Goal: Obtain resource: Download file/media

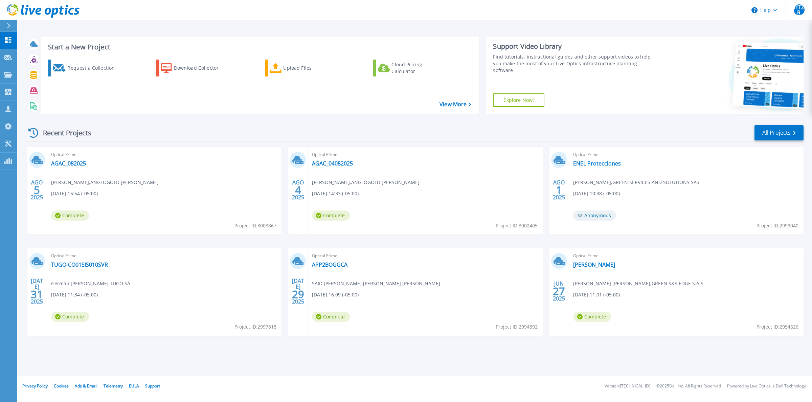
click at [250, 139] on div "Recent Projects All Projects" at bounding box center [414, 132] width 777 height 17
click at [331, 163] on link "AGAC_04082025" at bounding box center [332, 163] width 41 height 7
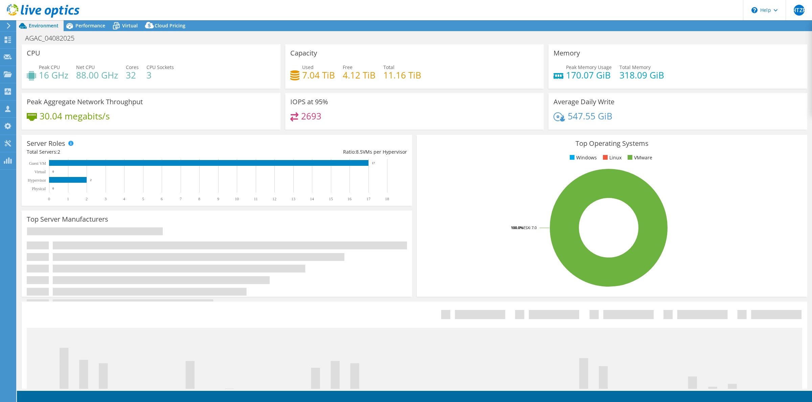
select select "USD"
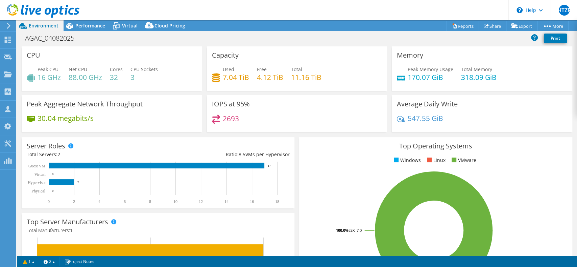
drag, startPoint x: 522, startPoint y: 0, endPoint x: 297, endPoint y: 133, distance: 260.9
click at [297, 133] on div "IOPS at 95% 2693" at bounding box center [297, 115] width 185 height 41
click at [85, 22] on span "Performance" at bounding box center [90, 25] width 30 height 6
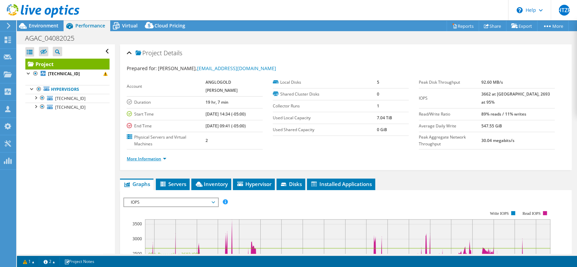
click at [151, 156] on link "More Information" at bounding box center [147, 159] width 40 height 6
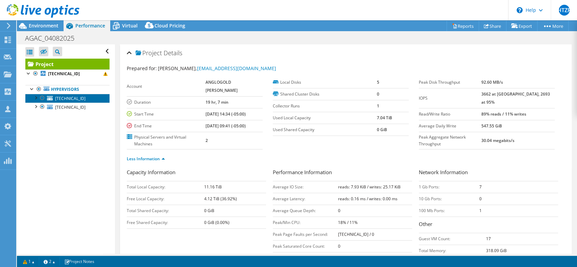
click at [62, 99] on span "172.19.180.20" at bounding box center [70, 98] width 30 height 6
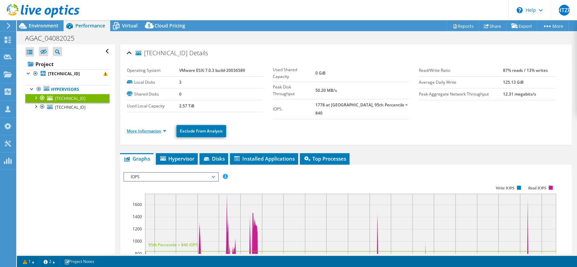
click at [155, 128] on link "More Information" at bounding box center [147, 131] width 40 height 6
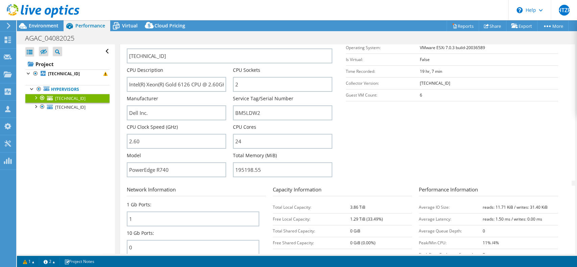
scroll to position [135, 0]
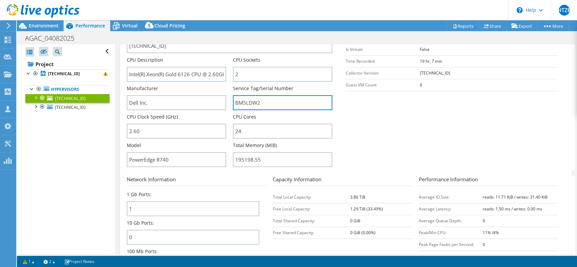
drag, startPoint x: 271, startPoint y: 94, endPoint x: 225, endPoint y: 94, distance: 45.3
click at [225, 28] on div "Server Name 172.19.180.20 CPU Description Intel(R) Xeon(R) Gold 6126 CPU @ 2.60…" at bounding box center [233, 28] width 212 height 0
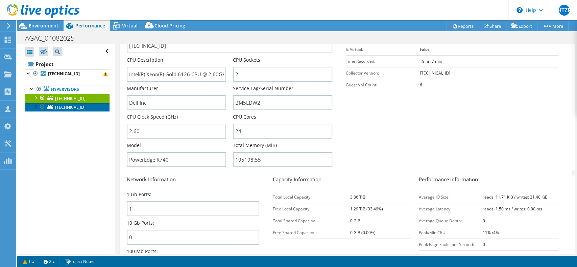
click at [75, 110] on link "172.19.132.34" at bounding box center [67, 106] width 84 height 9
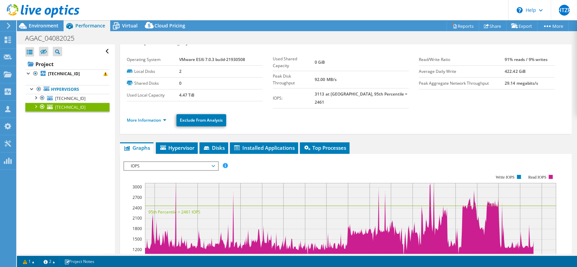
scroll to position [0, 0]
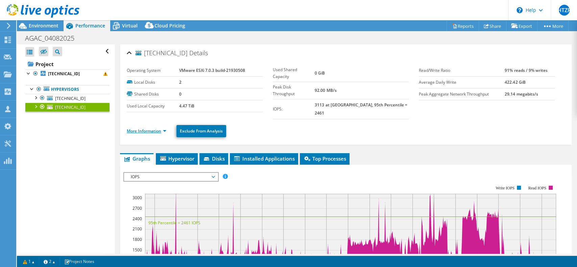
click at [150, 128] on link "More Information" at bounding box center [147, 131] width 40 height 6
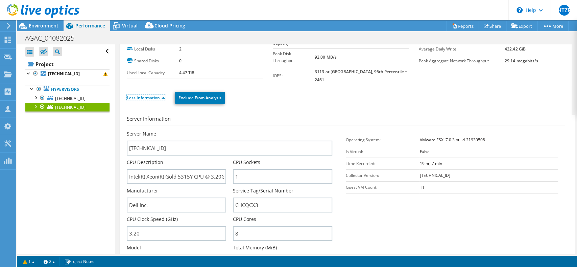
scroll to position [45, 0]
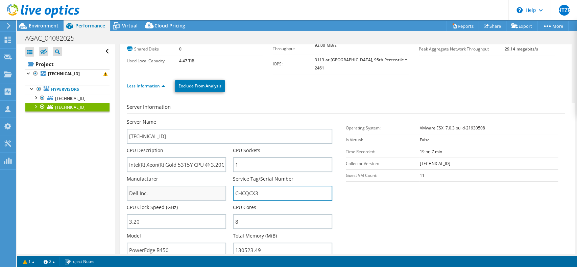
drag, startPoint x: 262, startPoint y: 183, endPoint x: 210, endPoint y: 183, distance: 51.7
click at [210, 118] on div "Server Name 172.19.132.34 CPU Description Intel(R) Xeon(R) Gold 5315Y CPU @ 3.2…" at bounding box center [233, 118] width 212 height 0
click at [447, 193] on section "Server Information Server Name [TECHNICAL_ID] CPU Description Intel(R) Xeon(R) …" at bounding box center [348, 182] width 442 height 158
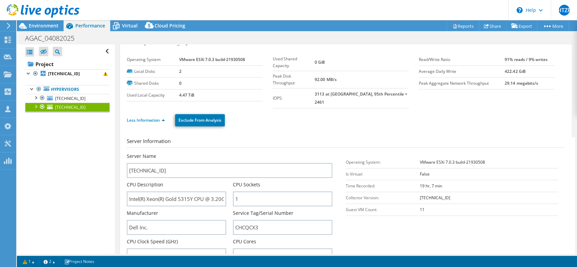
scroll to position [0, 0]
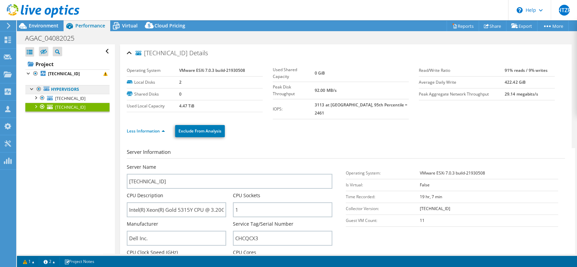
click at [56, 90] on link "Hypervisors" at bounding box center [67, 89] width 84 height 9
click at [57, 72] on b "[TECHNICAL_ID]" at bounding box center [64, 74] width 32 height 6
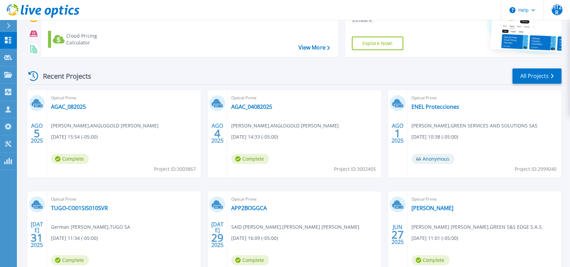
scroll to position [108, 0]
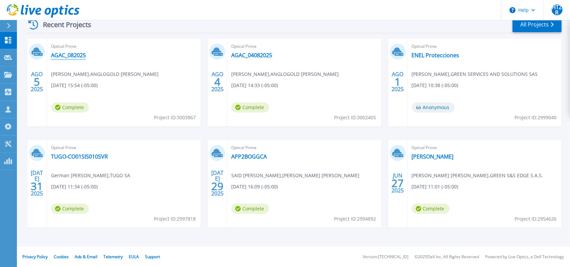
click at [62, 57] on link "AGAC_082025" at bounding box center [68, 55] width 35 height 7
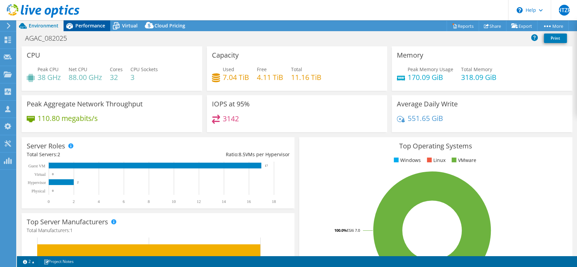
click at [79, 24] on span "Performance" at bounding box center [90, 25] width 30 height 6
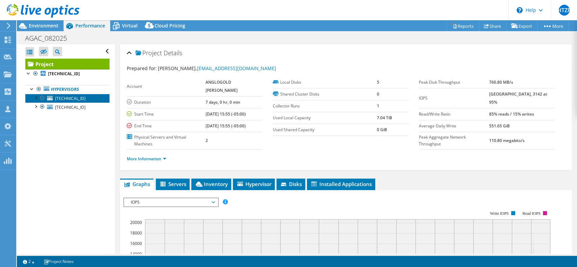
click at [58, 98] on span "[TECHNICAL_ID]" at bounding box center [70, 98] width 30 height 6
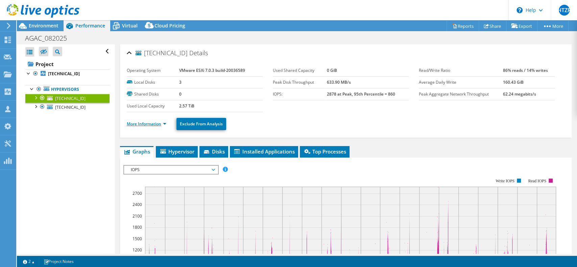
click at [150, 122] on link "More Information" at bounding box center [147, 124] width 40 height 6
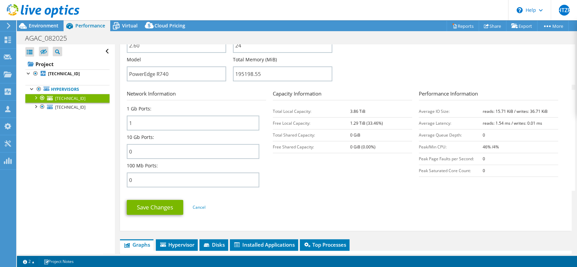
scroll to position [225, 0]
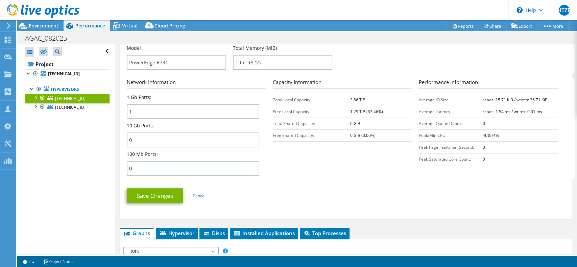
click at [342, 171] on section "Network Information 1 Gb Ports: 1 10 Gb Ports: 0 100 Mb Ports: 0 Capacity Infor…" at bounding box center [348, 128] width 442 height 101
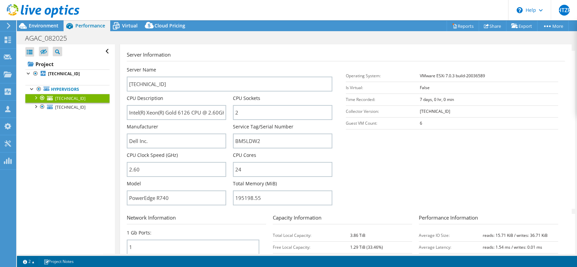
scroll to position [180, 0]
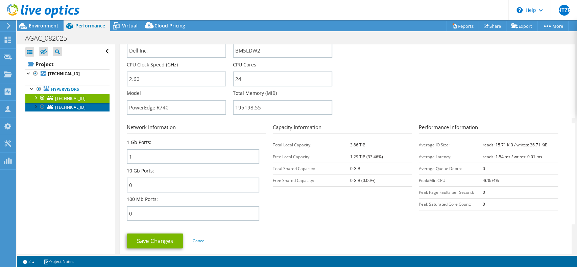
drag, startPoint x: 60, startPoint y: 105, endPoint x: 64, endPoint y: 106, distance: 4.6
click at [60, 105] on span "[TECHNICAL_ID]" at bounding box center [70, 107] width 30 height 6
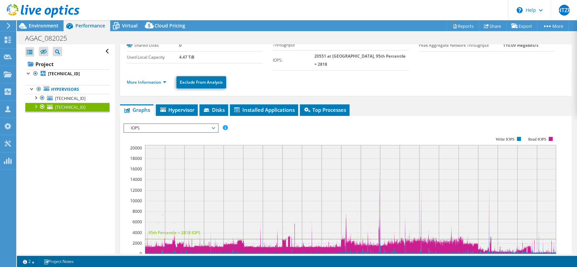
scroll to position [0, 0]
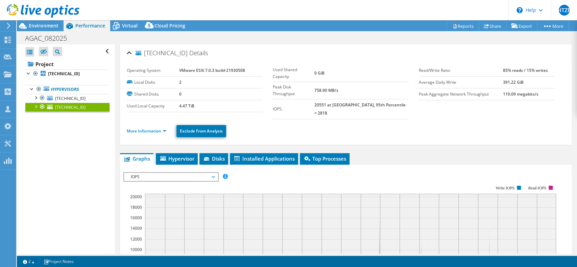
click at [135, 128] on ul "More Information Exclude From Analysis" at bounding box center [346, 130] width 438 height 14
click at [133, 128] on link "More Information" at bounding box center [147, 131] width 40 height 6
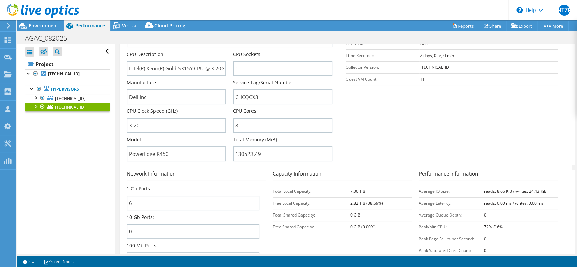
scroll to position [135, 0]
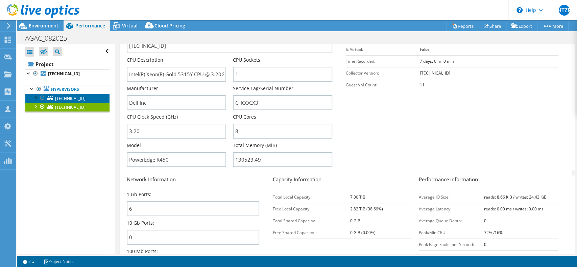
click at [67, 95] on span "[TECHNICAL_ID]" at bounding box center [70, 98] width 30 height 6
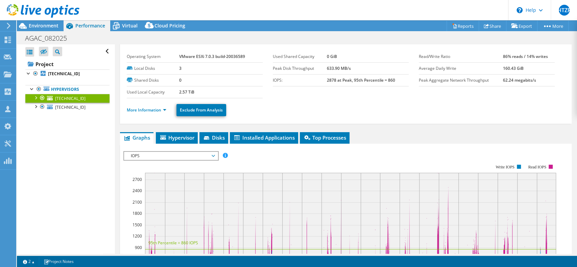
scroll to position [0, 0]
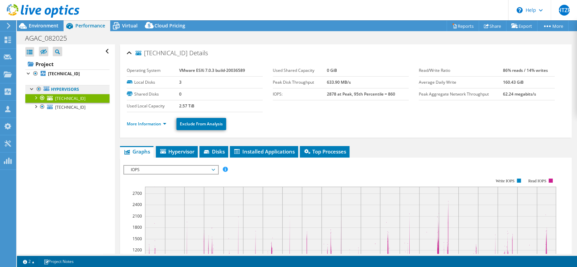
click at [85, 86] on link "Hypervisors" at bounding box center [67, 89] width 84 height 9
click at [66, 85] on link "Hypervisors" at bounding box center [67, 89] width 84 height 9
click at [64, 94] on link "[TECHNICAL_ID]" at bounding box center [67, 98] width 84 height 9
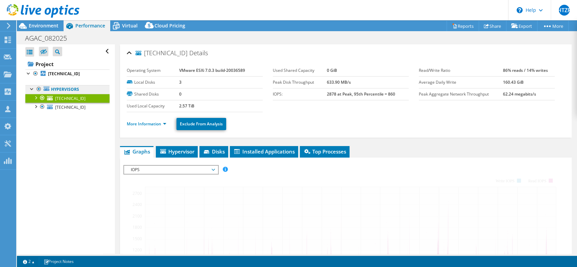
click at [59, 91] on link "Hypervisors" at bounding box center [67, 89] width 84 height 9
click at [51, 90] on link "Hypervisors" at bounding box center [67, 89] width 84 height 9
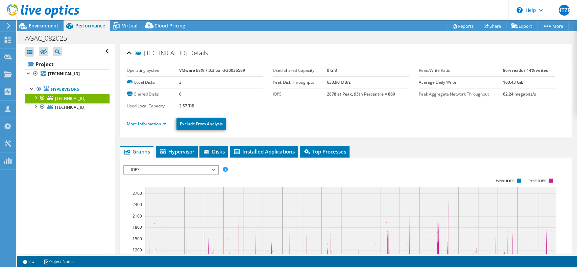
click at [55, 100] on span "[TECHNICAL_ID]" at bounding box center [70, 98] width 30 height 6
click at [145, 123] on link "More Information" at bounding box center [147, 124] width 40 height 6
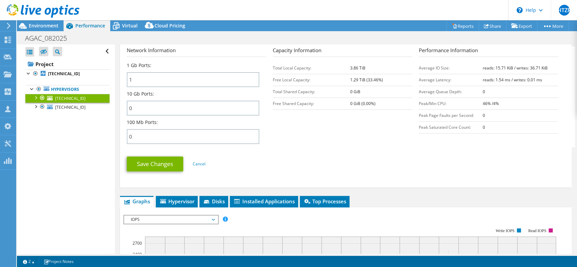
scroll to position [361, 0]
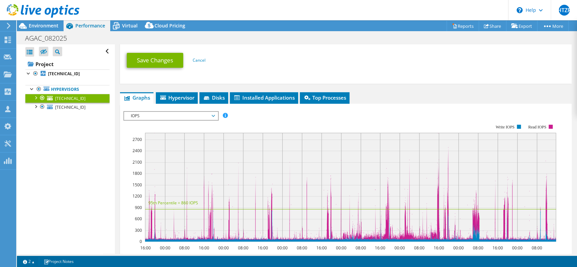
click at [173, 114] on span "IOPS" at bounding box center [171, 116] width 87 height 8
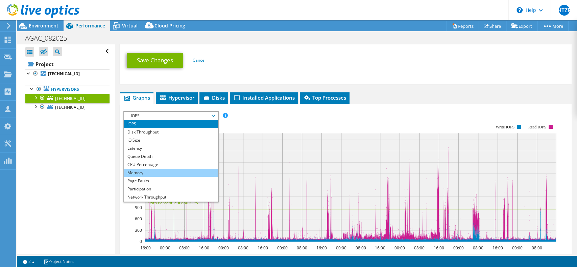
click at [158, 171] on li "Memory" at bounding box center [171, 172] width 94 height 8
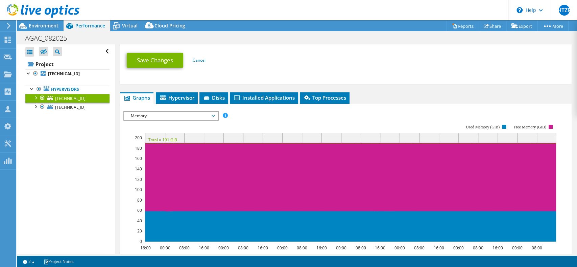
click at [141, 118] on span "Memory" at bounding box center [171, 116] width 87 height 8
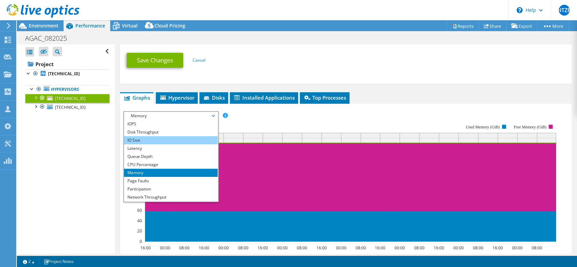
click at [148, 139] on li "IO Size" at bounding box center [171, 140] width 94 height 8
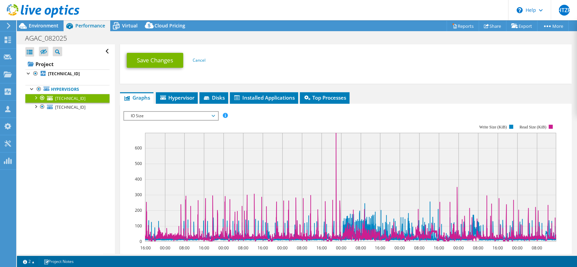
click at [195, 114] on span "IO Size" at bounding box center [171, 116] width 87 height 8
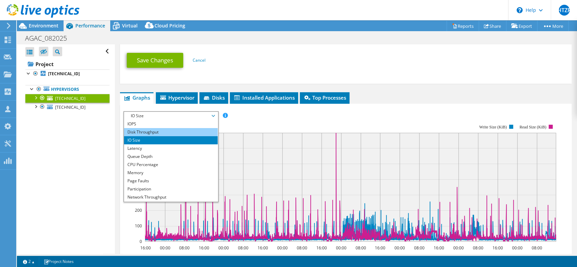
click at [167, 130] on li "Disk Throughput" at bounding box center [171, 132] width 94 height 8
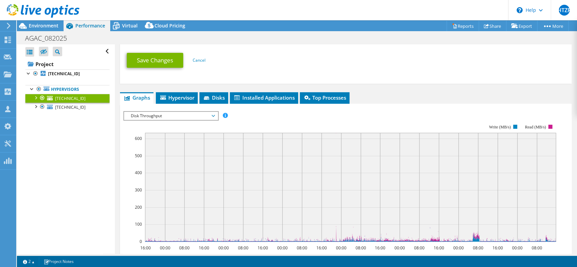
click at [166, 116] on span "Disk Throughput" at bounding box center [171, 116] width 87 height 8
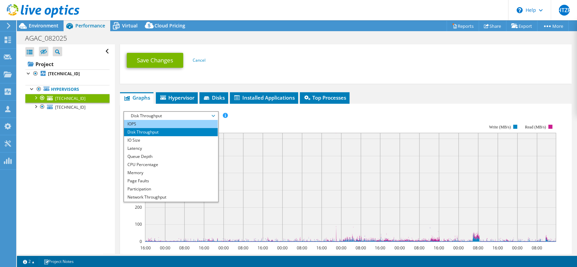
click at [160, 121] on li "IOPS" at bounding box center [171, 124] width 94 height 8
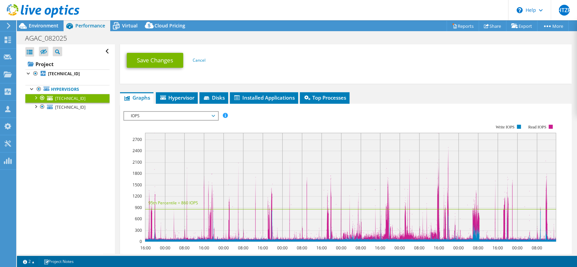
click at [167, 114] on span "IOPS" at bounding box center [171, 116] width 87 height 8
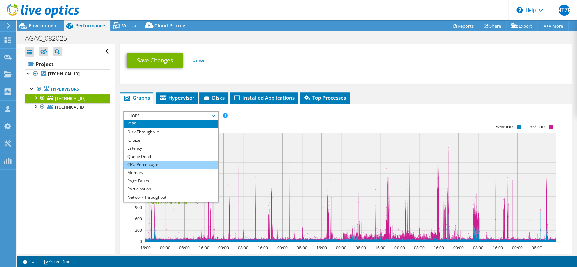
click at [157, 163] on li "CPU Percentage" at bounding box center [171, 164] width 94 height 8
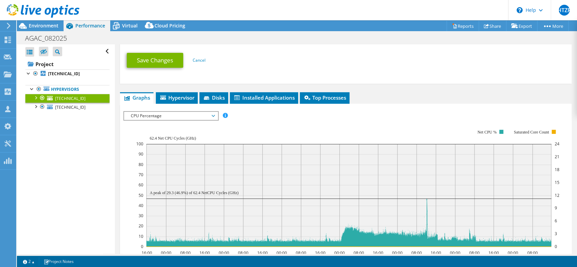
click at [138, 114] on span "CPU Percentage" at bounding box center [171, 116] width 87 height 8
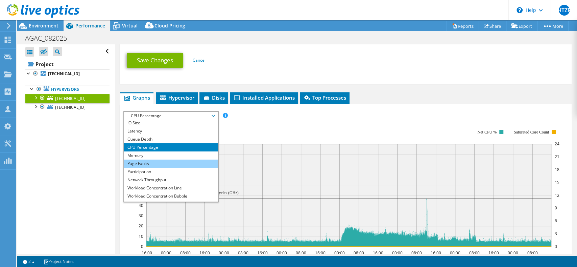
scroll to position [24, 0]
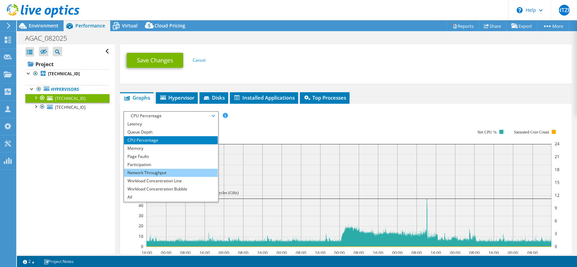
click at [150, 172] on li "Network Throughput" at bounding box center [171, 172] width 94 height 8
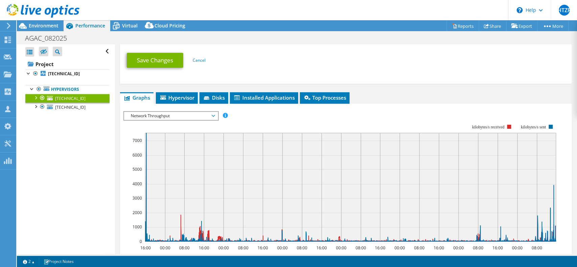
click at [147, 113] on span "Network Throughput" at bounding box center [171, 116] width 87 height 8
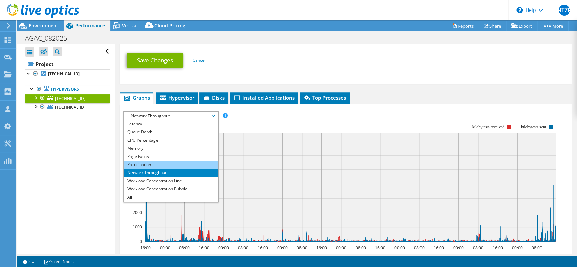
click at [147, 161] on li "Participation" at bounding box center [171, 164] width 94 height 8
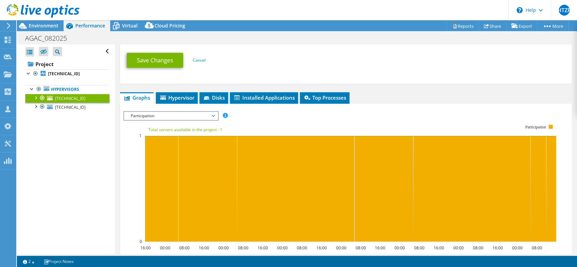
click at [150, 113] on span "Participation" at bounding box center [171, 116] width 87 height 8
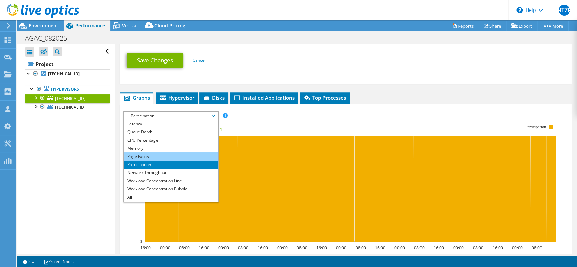
click at [148, 156] on li "Page Faults" at bounding box center [171, 156] width 94 height 8
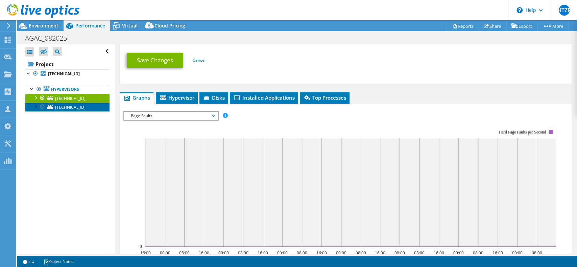
click at [66, 106] on span "[TECHNICAL_ID]" at bounding box center [70, 107] width 30 height 6
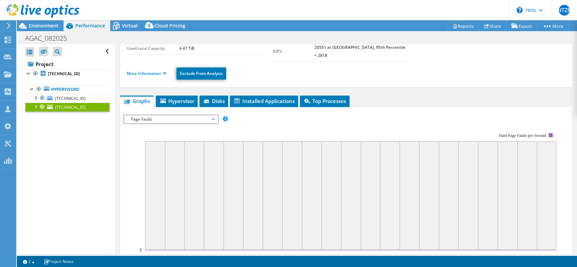
scroll to position [13, 0]
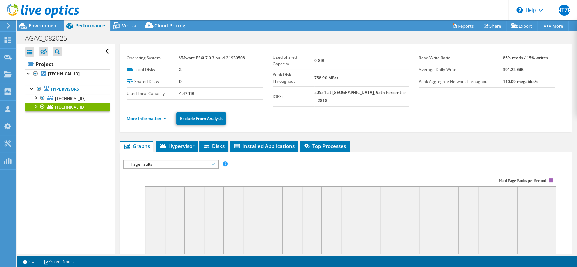
click at [165, 160] on span "Page Faults" at bounding box center [171, 164] width 87 height 8
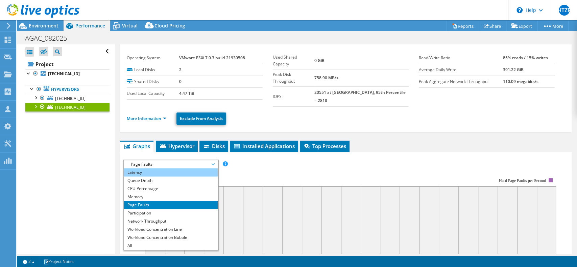
scroll to position [0, 0]
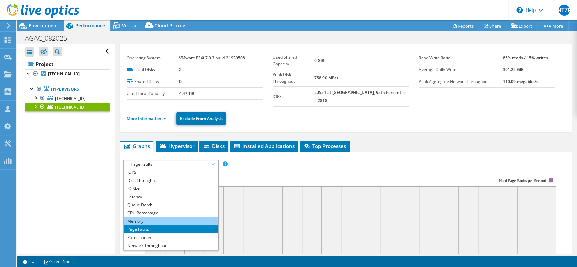
click at [164, 217] on li "Memory" at bounding box center [171, 221] width 94 height 8
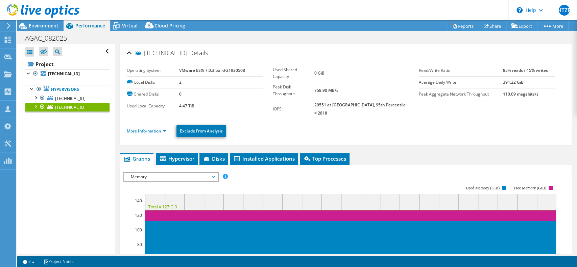
click at [144, 128] on link "More Information" at bounding box center [147, 131] width 40 height 6
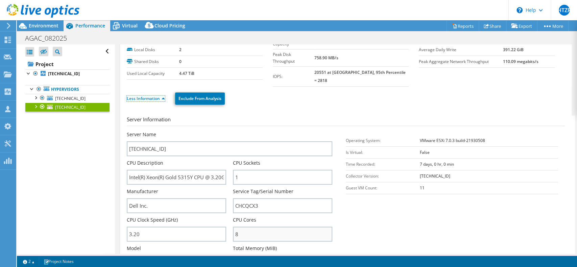
scroll to position [90, 0]
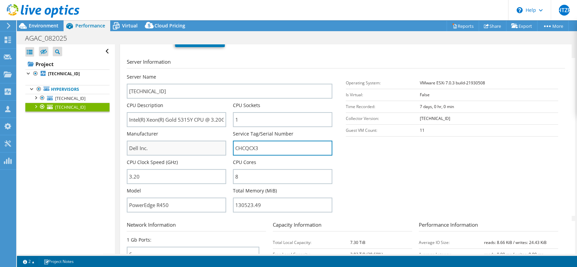
drag, startPoint x: 271, startPoint y: 139, endPoint x: 216, endPoint y: 134, distance: 54.3
click at [217, 73] on div "Server Name 172.19.132.34 CPU Description Intel(R) Xeon(R) Gold 5315Y CPU @ 3.2…" at bounding box center [233, 73] width 212 height 0
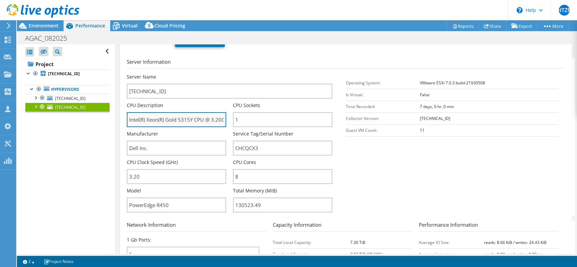
click at [192, 112] on input "Intel(R) Xeon(R) Gold 5315Y CPU @ 3.20GHz 3.19 GHz" at bounding box center [176, 119] width 99 height 15
click at [384, 181] on section "Server Information Server Name [TECHNICAL_ID] CPU Description Intel(R) Xeon(R) …" at bounding box center [348, 137] width 442 height 158
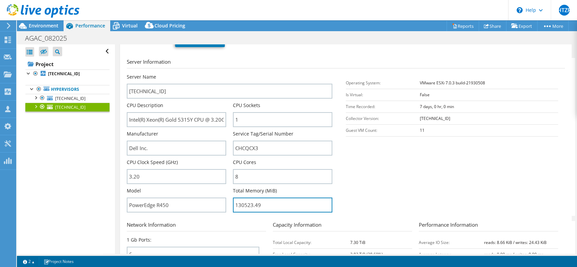
drag, startPoint x: 259, startPoint y: 197, endPoint x: 228, endPoint y: 198, distance: 31.1
click at [228, 73] on div "Server Name 172.19.132.34 CPU Description Intel(R) Xeon(R) Gold 5315Y CPU @ 3.2…" at bounding box center [233, 73] width 212 height 0
click at [372, 188] on section "Server Information Server Name [TECHNICAL_ID] CPU Description Intel(R) Xeon(R) …" at bounding box center [348, 137] width 442 height 158
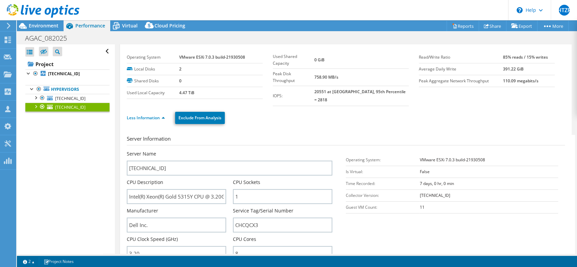
scroll to position [0, 0]
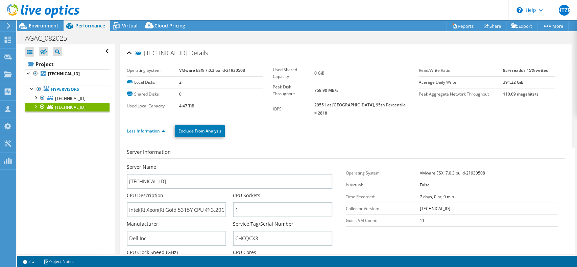
click at [347, 110] on section "Operating System VMware ESXi 7.0.3 build-21930508 Local Disks 2 Shared Disks 0 …" at bounding box center [273, 92] width 292 height 54
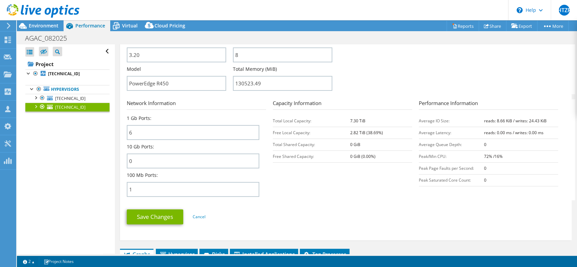
scroll to position [225, 0]
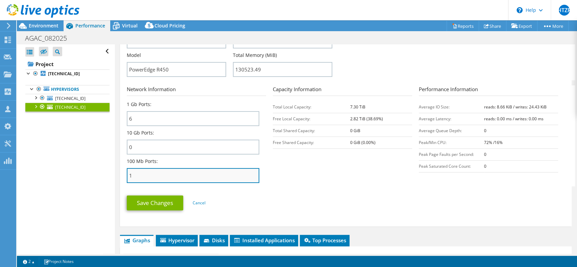
click at [257, 170] on input "1" at bounding box center [193, 175] width 133 height 15
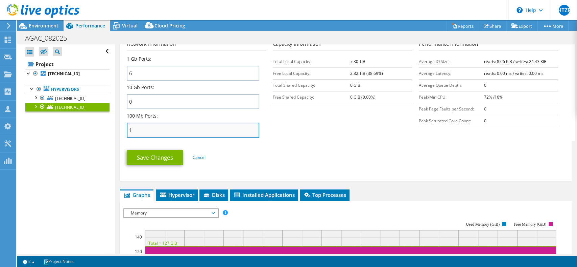
scroll to position [180, 0]
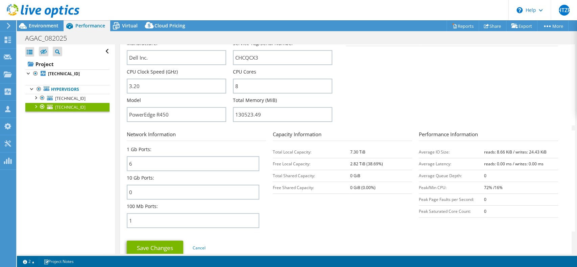
click at [302, 195] on section "Network Information 1 Gb Ports: 6 10 Gb Ports: 0 100 Mb Ports: 1 Capacity Infor…" at bounding box center [348, 180] width 442 height 101
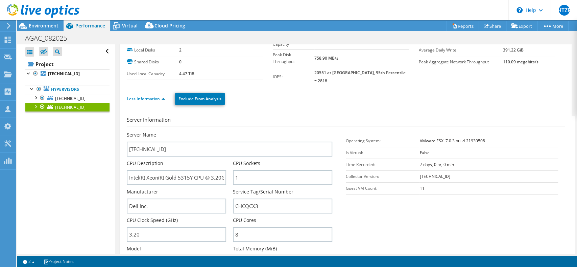
scroll to position [0, 0]
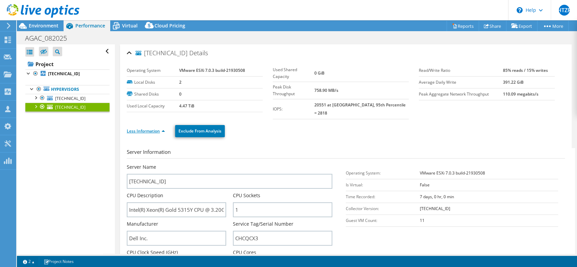
click at [135, 128] on link "Less Information" at bounding box center [146, 131] width 38 height 6
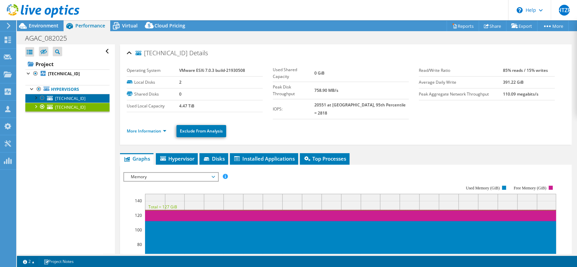
click at [55, 95] on span "[TECHNICAL_ID]" at bounding box center [70, 98] width 30 height 6
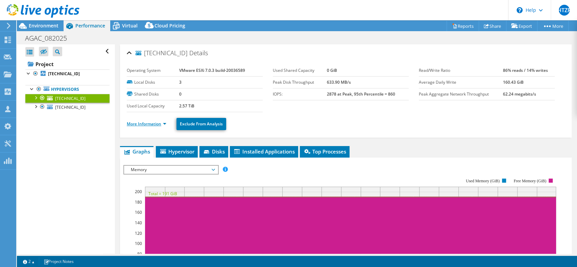
click at [139, 123] on link "More Information" at bounding box center [147, 124] width 40 height 6
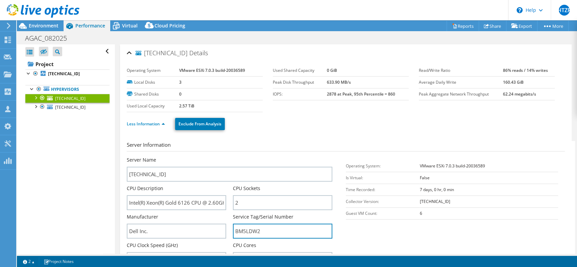
drag, startPoint x: 259, startPoint y: 232, endPoint x: 226, endPoint y: 231, distance: 33.2
click at [226, 156] on div "Server Name 172.19.180.20 CPU Description Intel(R) Xeon(R) Gold 6126 CPU @ 2.60…" at bounding box center [233, 156] width 212 height 0
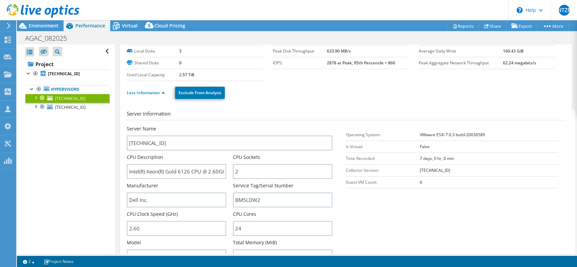
scroll to position [45, 0]
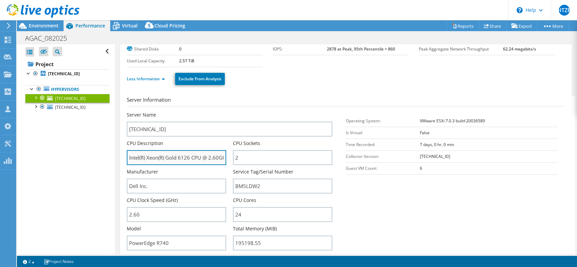
click at [195, 156] on input "Intel(R) Xeon(R) Gold 6126 CPU @ 2.60GHz 2.59 GHz" at bounding box center [176, 157] width 99 height 15
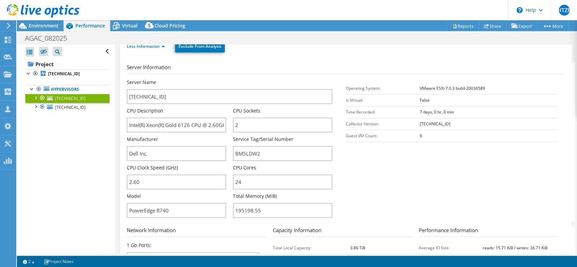
scroll to position [90, 0]
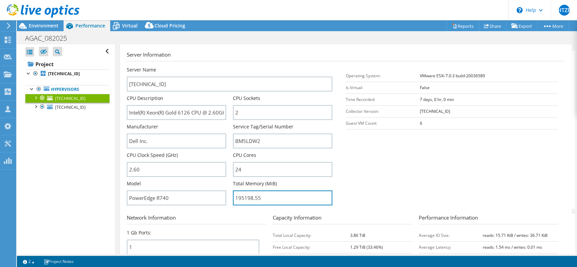
drag, startPoint x: 270, startPoint y: 198, endPoint x: 228, endPoint y: 198, distance: 41.6
click at [228, 66] on div "Server Name 172.19.180.20 CPU Description Intel(R) Xeon(R) Gold 6126 CPU @ 2.60…" at bounding box center [233, 66] width 212 height 0
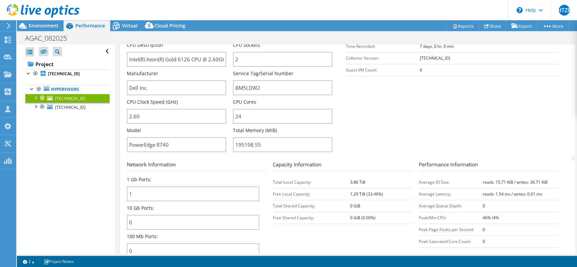
scroll to position [180, 0]
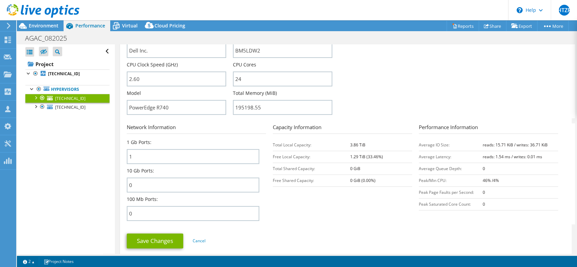
click at [353, 216] on section "Network Information 1 Gb Ports: 1 10 Gb Ports: 0 100 Mb Ports: 0 Capacity Infor…" at bounding box center [348, 173] width 442 height 101
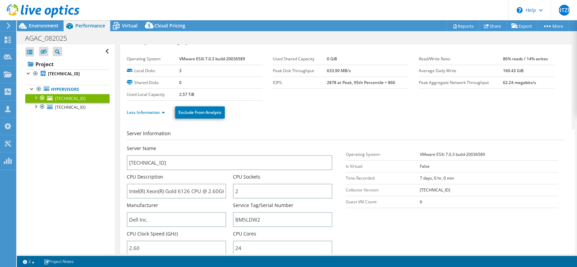
scroll to position [0, 0]
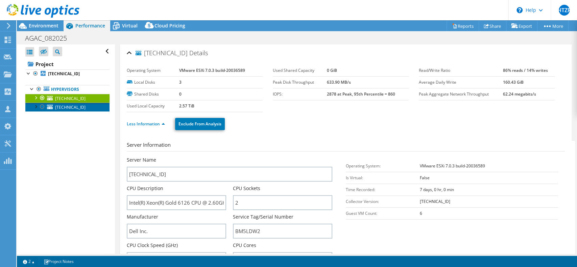
click at [71, 106] on span "[TECHNICAL_ID]" at bounding box center [70, 107] width 30 height 6
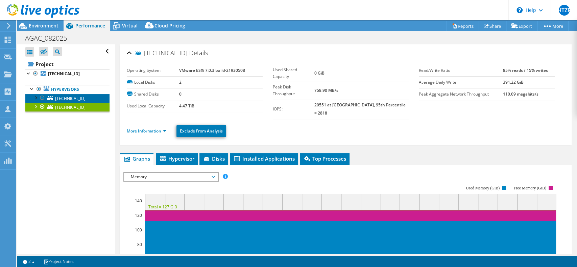
click at [78, 97] on span "[TECHNICAL_ID]" at bounding box center [70, 98] width 30 height 6
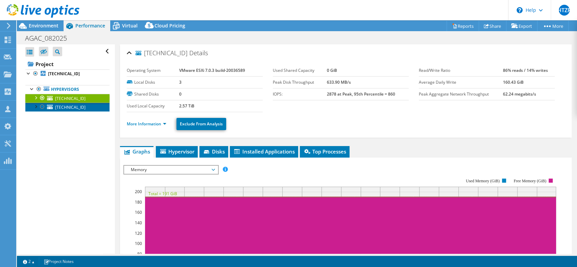
click at [67, 107] on span "[TECHNICAL_ID]" at bounding box center [70, 107] width 30 height 6
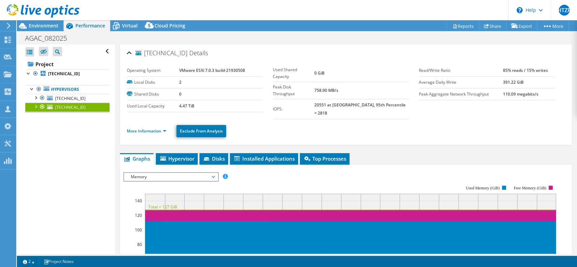
click at [407, 119] on div "More Information Exclude From Analysis" at bounding box center [346, 131] width 438 height 24
select select "USD"
click at [65, 96] on span "[TECHNICAL_ID]" at bounding box center [70, 98] width 30 height 6
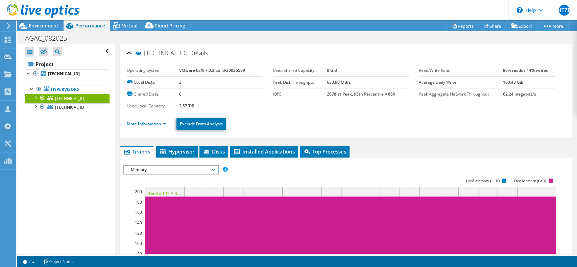
click at [150, 120] on li "More Information" at bounding box center [149, 123] width 44 height 7
click at [154, 122] on link "More Information" at bounding box center [147, 124] width 40 height 6
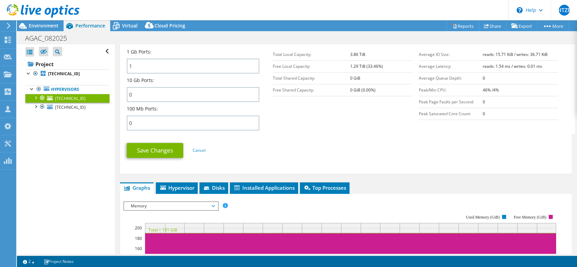
scroll to position [361, 0]
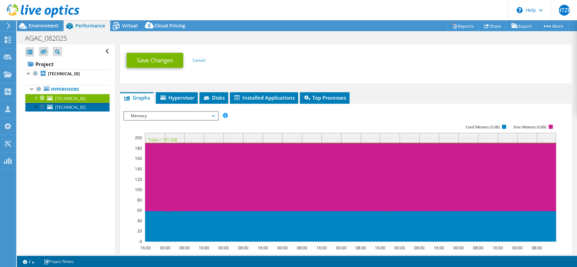
click at [76, 110] on link "[TECHNICAL_ID]" at bounding box center [67, 106] width 84 height 9
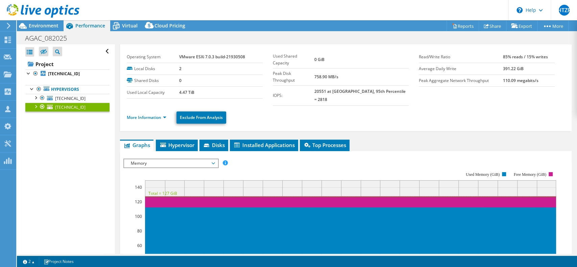
scroll to position [7, 0]
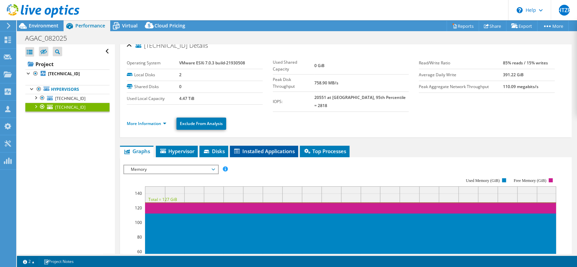
click at [265, 147] on li "Installed Applications" at bounding box center [264, 150] width 68 height 11
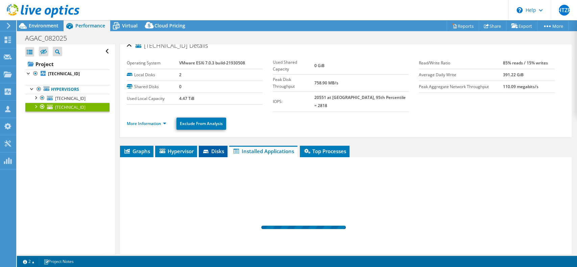
click at [223, 147] on span "Disks" at bounding box center [213, 150] width 22 height 7
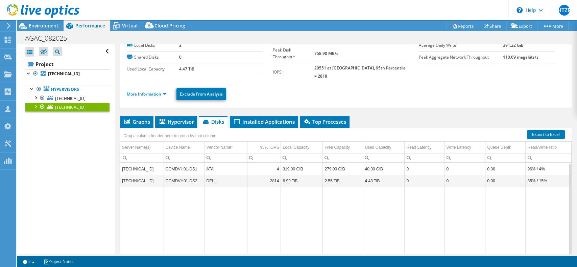
scroll to position [27, 0]
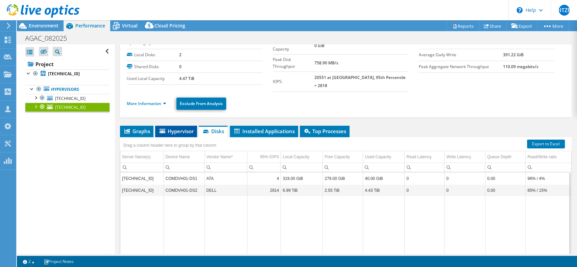
click at [174, 128] on span "Hypervisor" at bounding box center [176, 131] width 35 height 7
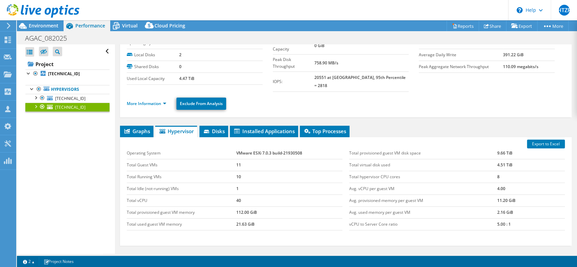
scroll to position [73, 0]
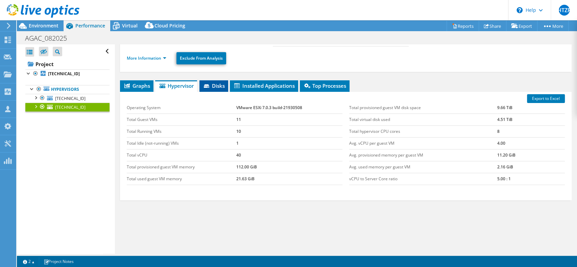
click at [222, 82] on span "Disks" at bounding box center [214, 85] width 22 height 7
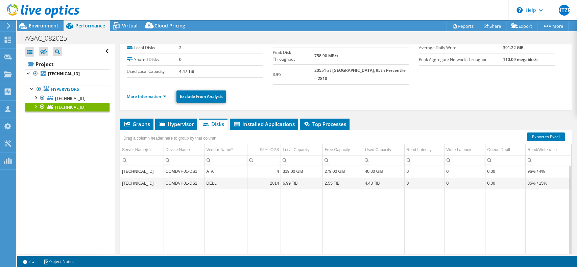
scroll to position [34, 0]
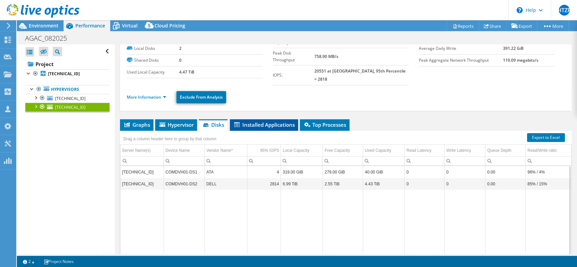
click at [283, 121] on span "Installed Applications" at bounding box center [264, 124] width 62 height 7
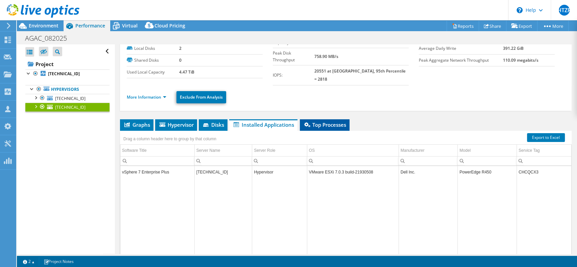
click at [329, 121] on span "Top Processes" at bounding box center [324, 124] width 43 height 7
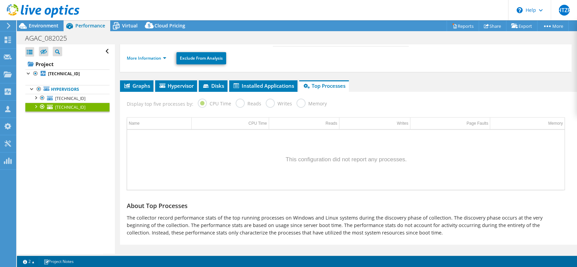
scroll to position [0, 0]
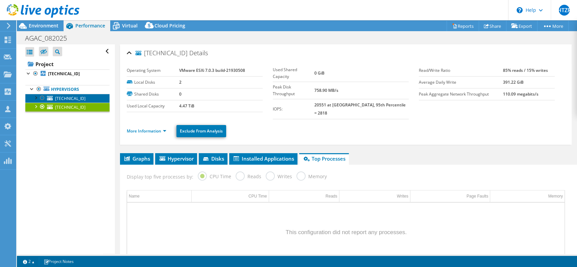
click at [81, 98] on span "[TECHNICAL_ID]" at bounding box center [70, 98] width 30 height 6
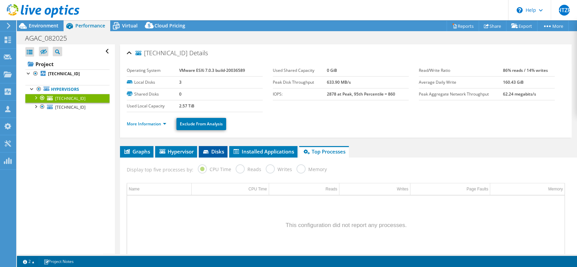
click at [205, 153] on icon at bounding box center [206, 152] width 7 height 4
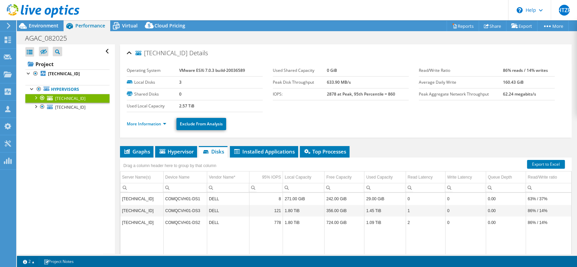
scroll to position [73, 0]
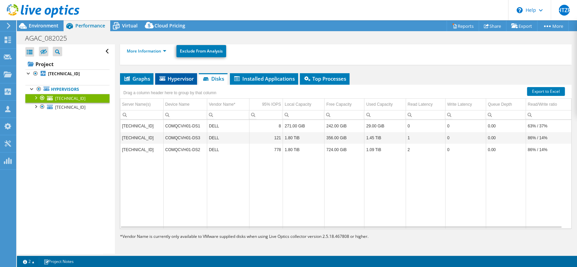
click at [179, 79] on span "Hypervisor" at bounding box center [176, 78] width 35 height 7
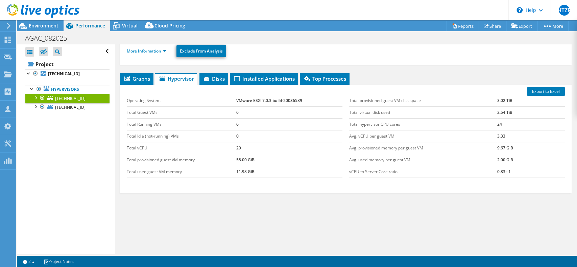
click at [301, 193] on div "Graphs Servers Inventory Hypervisor Disks Cluster Disks Installed Applications …" at bounding box center [346, 157] width 452 height 169
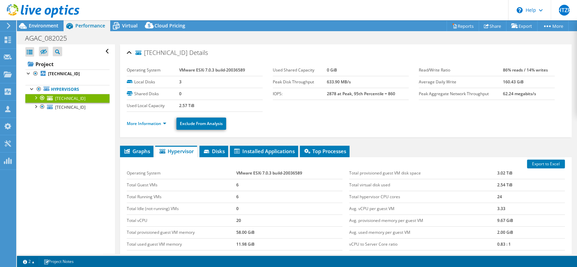
scroll to position [0, 0]
click at [208, 150] on icon at bounding box center [206, 151] width 5 height 3
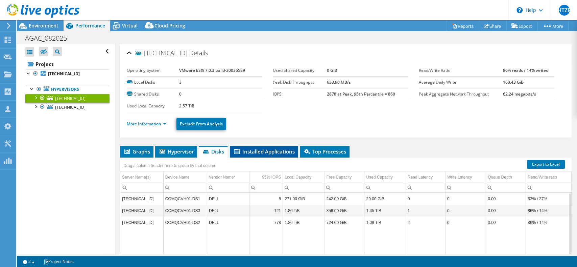
click at [276, 155] on li "Installed Applications" at bounding box center [264, 151] width 68 height 11
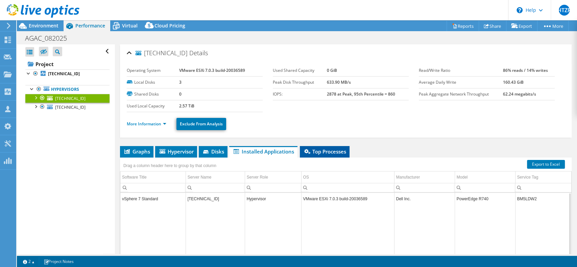
click at [319, 149] on span "Top Processes" at bounding box center [324, 151] width 43 height 7
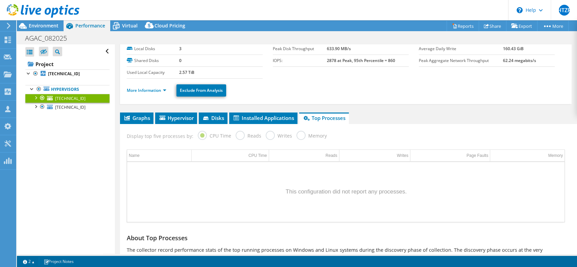
scroll to position [45, 0]
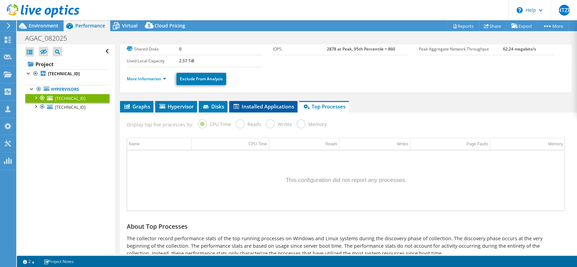
click at [270, 103] on span "Installed Applications" at bounding box center [264, 106] width 62 height 7
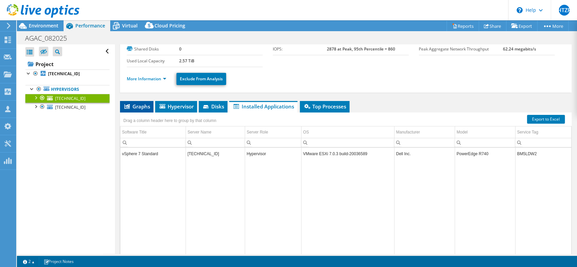
click at [141, 105] on span "Graphs" at bounding box center [136, 106] width 27 height 7
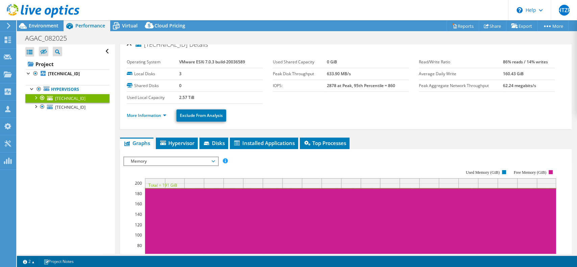
scroll to position [0, 0]
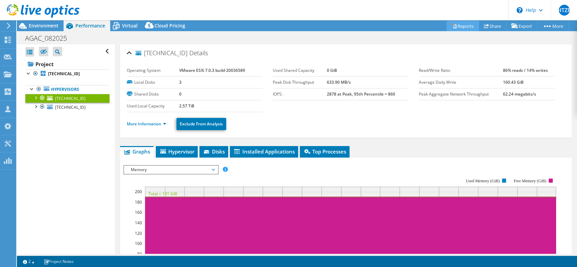
click at [460, 26] on link "Reports" at bounding box center [463, 26] width 32 height 10
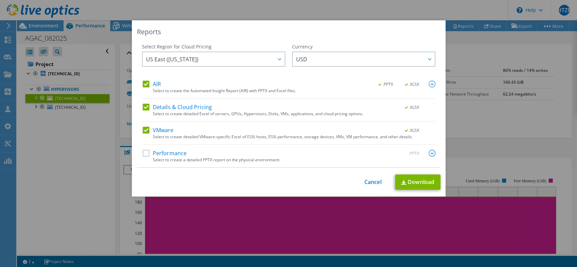
click at [143, 153] on label "Performance" at bounding box center [165, 152] width 44 height 7
click at [0, 0] on input "Performance" at bounding box center [0, 0] width 0 height 0
click at [341, 55] on span "USD" at bounding box center [365, 59] width 139 height 14
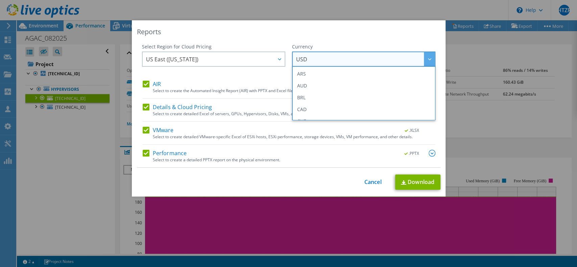
click at [341, 55] on span "USD" at bounding box center [365, 59] width 139 height 14
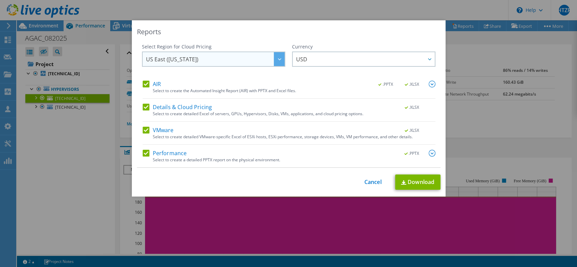
click at [227, 57] on span "US East ([US_STATE])" at bounding box center [215, 59] width 139 height 14
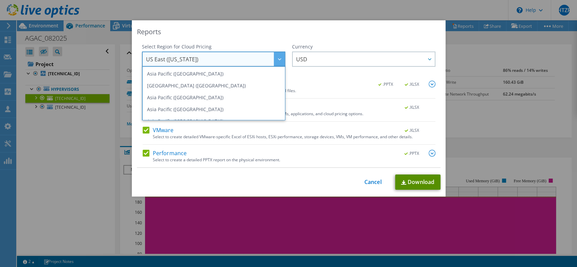
click at [414, 182] on link "Download" at bounding box center [417, 181] width 45 height 15
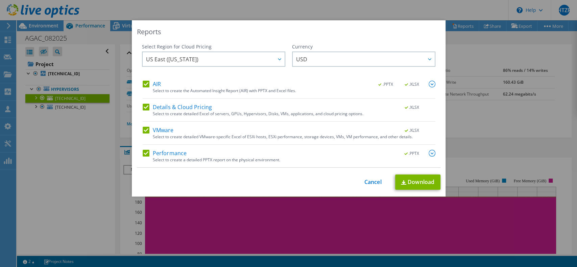
click at [97, 165] on div "Reports Select Region for Cloud Pricing Asia Pacific ([GEOGRAPHIC_DATA]) [GEOGR…" at bounding box center [288, 133] width 577 height 226
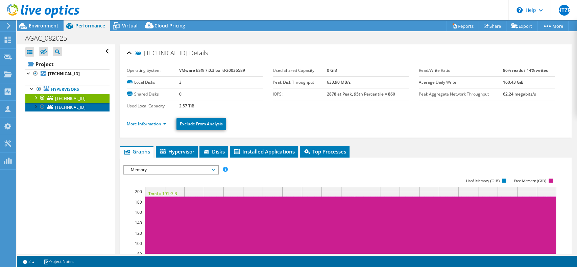
click at [84, 110] on link "[TECHNICAL_ID]" at bounding box center [67, 106] width 84 height 9
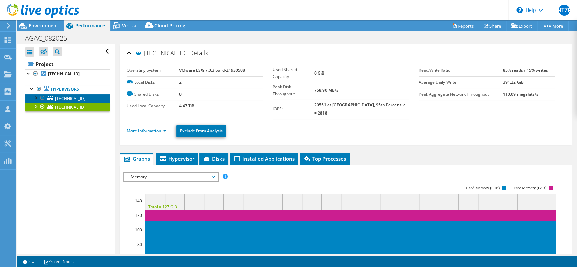
click at [64, 98] on span "[TECHNICAL_ID]" at bounding box center [70, 98] width 30 height 6
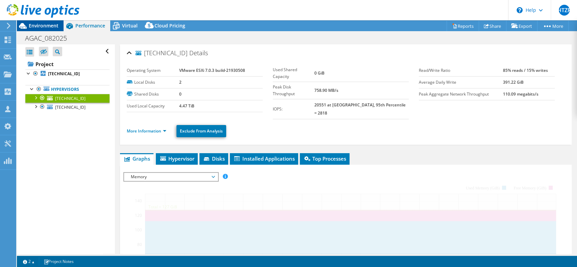
click at [37, 25] on span "Environment" at bounding box center [44, 25] width 30 height 6
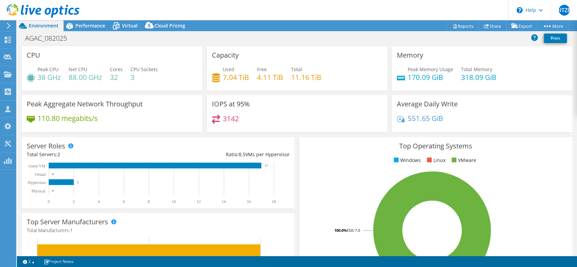
click at [335, 48] on div "Capacity Used 7.04 TiB Free 4.11 TiB Total 11.16 TiB" at bounding box center [297, 68] width 181 height 44
click at [302, 101] on div "IOPS at 95% 3142" at bounding box center [297, 113] width 181 height 37
click at [340, 144] on h3 "Top Operating Systems" at bounding box center [435, 145] width 263 height 7
click at [73, 28] on icon at bounding box center [70, 26] width 12 height 12
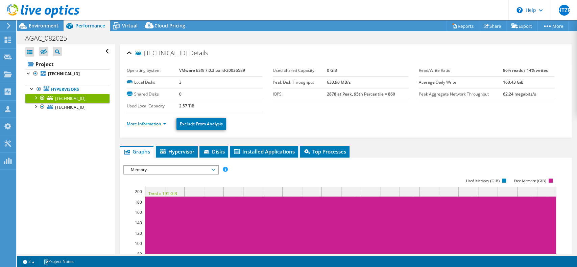
click at [145, 124] on link "More Information" at bounding box center [147, 124] width 40 height 6
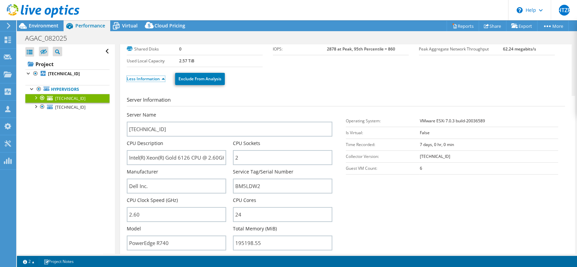
scroll to position [135, 0]
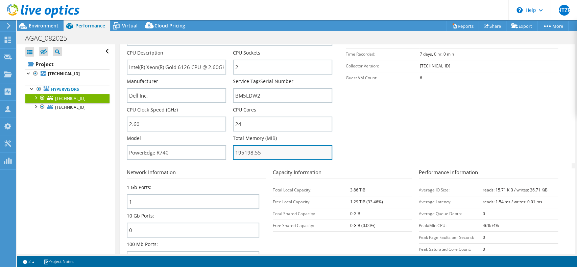
click at [242, 149] on input "195198.55" at bounding box center [282, 152] width 99 height 15
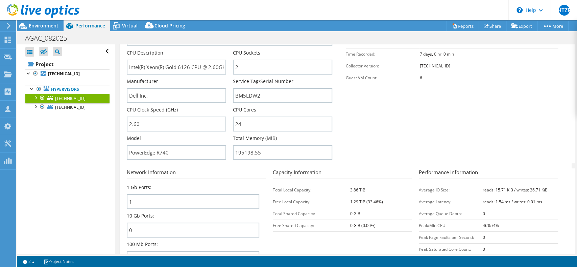
click at [241, 141] on label "Total Memory (MiB)" at bounding box center [255, 138] width 44 height 7
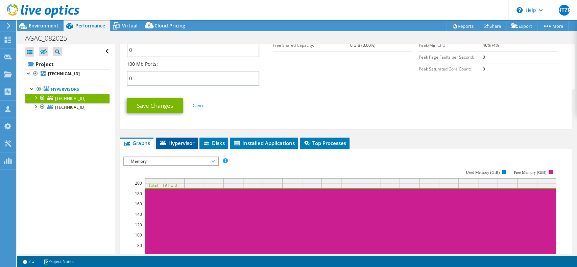
scroll to position [316, 0]
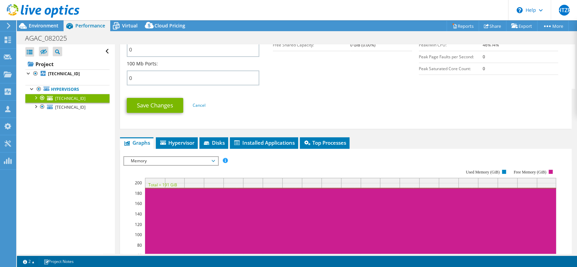
click at [181, 160] on span "Memory" at bounding box center [171, 161] width 87 height 8
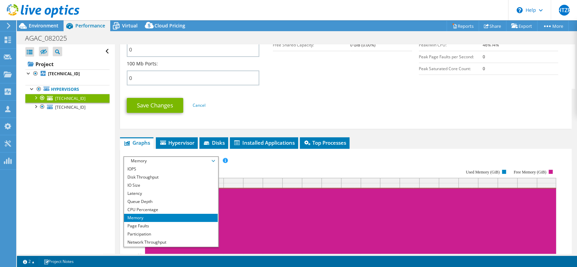
click at [430, 129] on div "[TECHNICAL_ID] Details Operating System VMware ESXi 7.0.3 build-20036589 Local …" at bounding box center [346, 81] width 462 height 705
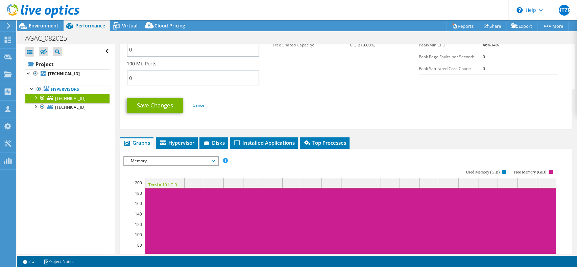
scroll to position [406, 0]
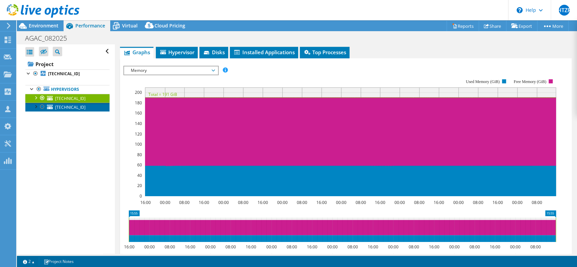
click at [65, 109] on span "[TECHNICAL_ID]" at bounding box center [70, 107] width 30 height 6
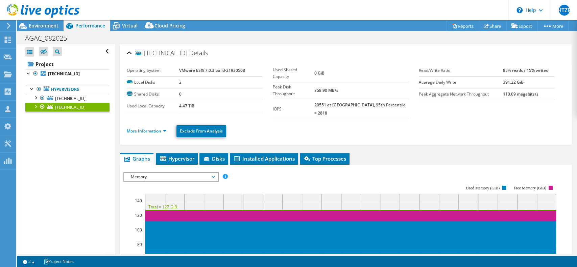
scroll to position [0, 0]
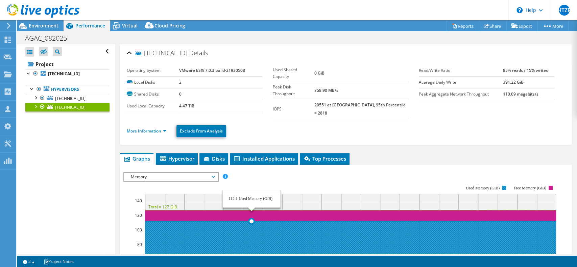
click at [252, 227] on icon at bounding box center [350, 261] width 411 height 81
click at [250, 225] on icon at bounding box center [350, 261] width 411 height 81
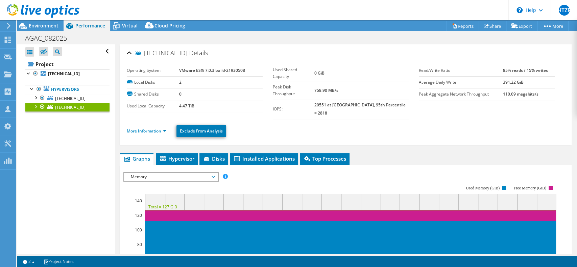
click at [416, 153] on ul "Graphs Servers Inventory Hypervisor Disks Cluster Disks Installed Applications" at bounding box center [346, 158] width 452 height 11
click at [159, 128] on link "More Information" at bounding box center [147, 131] width 40 height 6
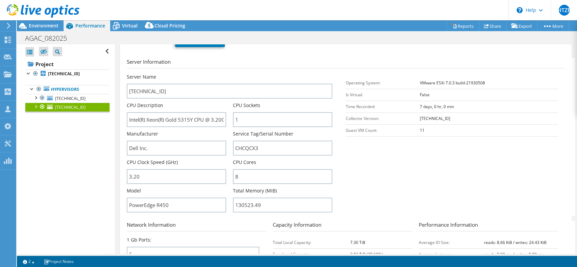
scroll to position [135, 0]
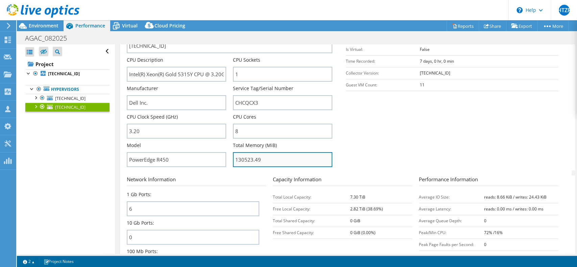
drag, startPoint x: 233, startPoint y: 153, endPoint x: 270, endPoint y: 154, distance: 36.9
click at [270, 154] on input "130523.49" at bounding box center [282, 159] width 99 height 15
click at [350, 143] on section "Server Information Server Name [TECHNICAL_ID] CPU Description Intel(R) Xeon(R) …" at bounding box center [348, 92] width 442 height 158
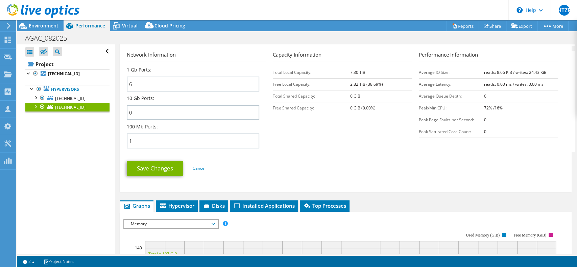
scroll to position [225, 0]
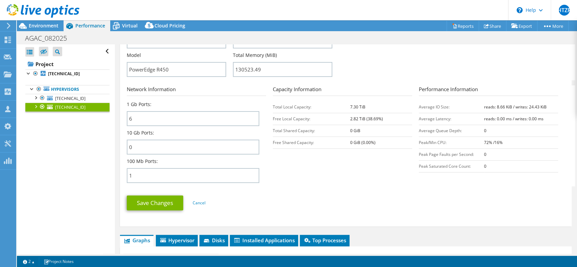
click at [359, 176] on section "Network Information 1 Gb Ports: 6 10 Gb Ports: 0 100 Mb Ports: 1 Capacity Infor…" at bounding box center [348, 135] width 442 height 101
